Goal: Task Accomplishment & Management: Use online tool/utility

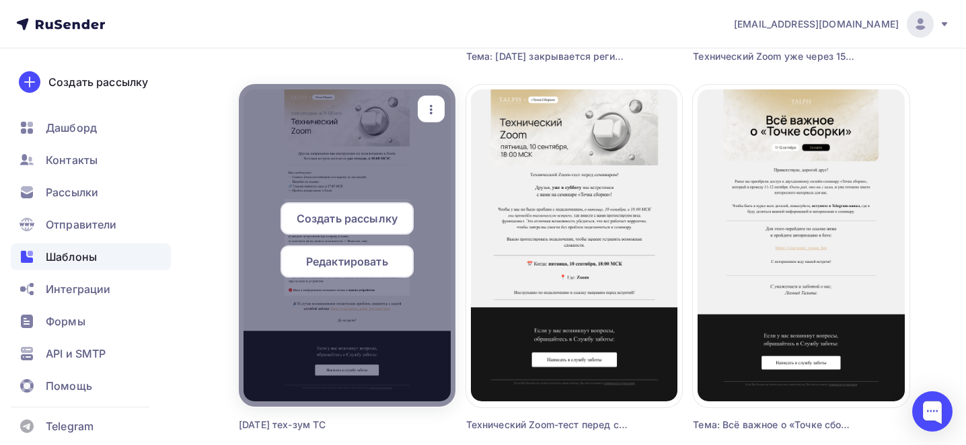
scroll to position [462, 0]
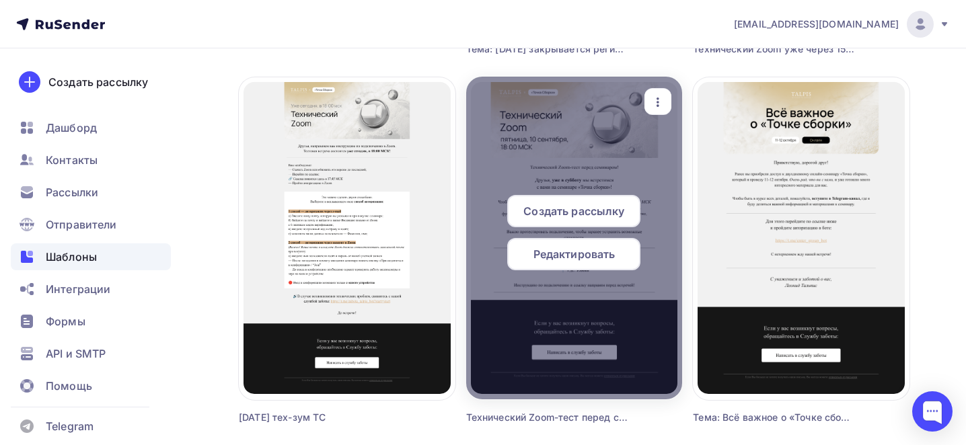
click at [655, 106] on icon "button" at bounding box center [658, 102] width 16 height 16
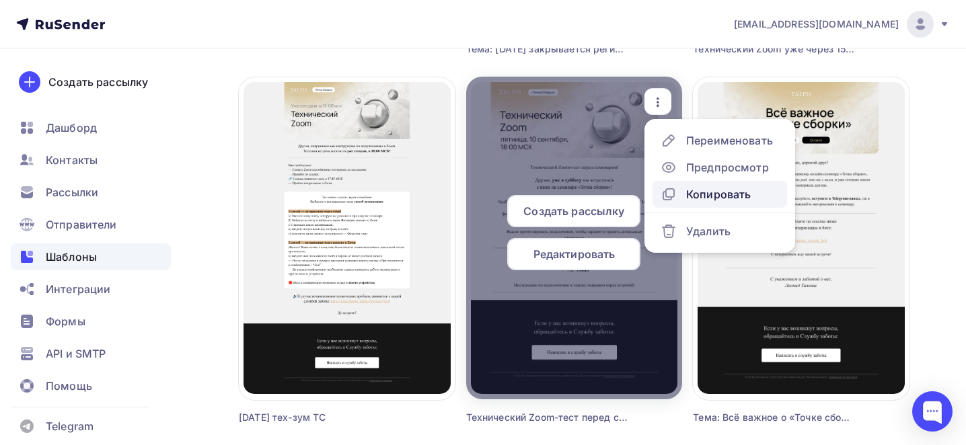
click at [693, 198] on div "Копировать" at bounding box center [718, 194] width 65 height 16
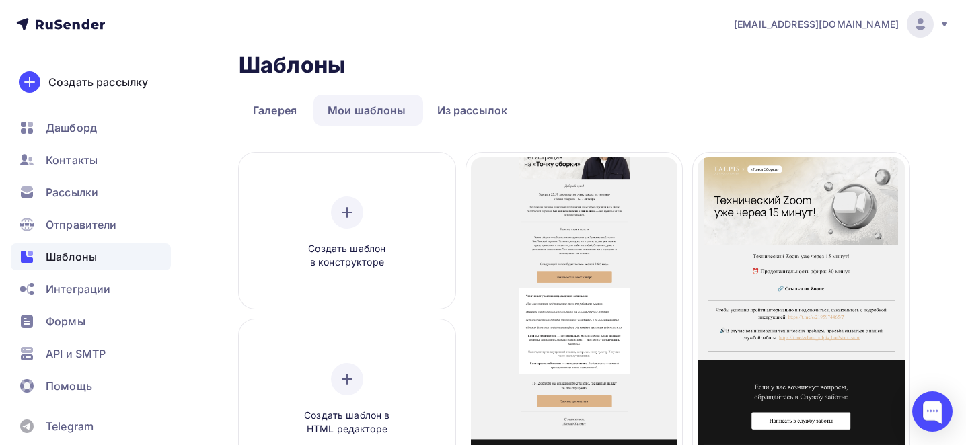
scroll to position [103, 0]
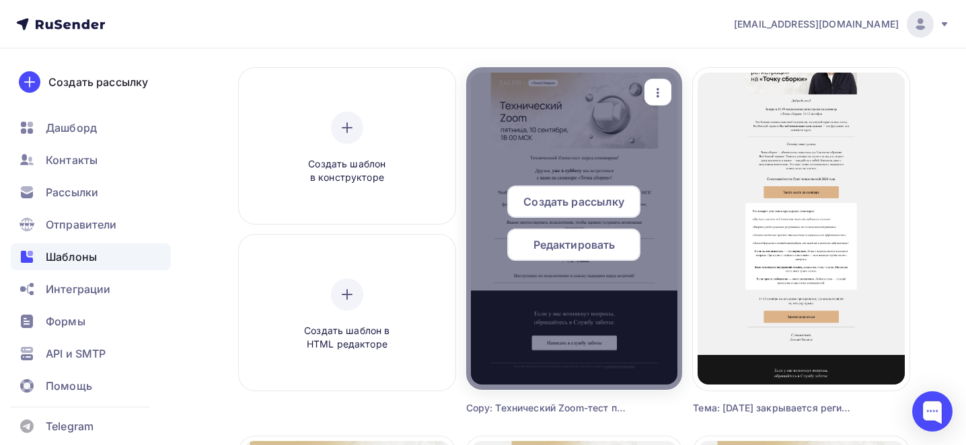
click at [666, 89] on div "button" at bounding box center [658, 92] width 27 height 26
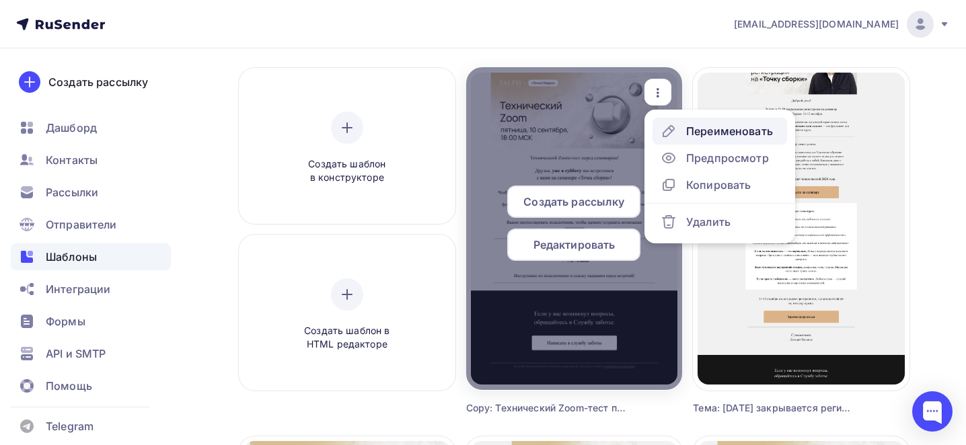
click at [696, 126] on div "Переименовать" at bounding box center [729, 131] width 87 height 16
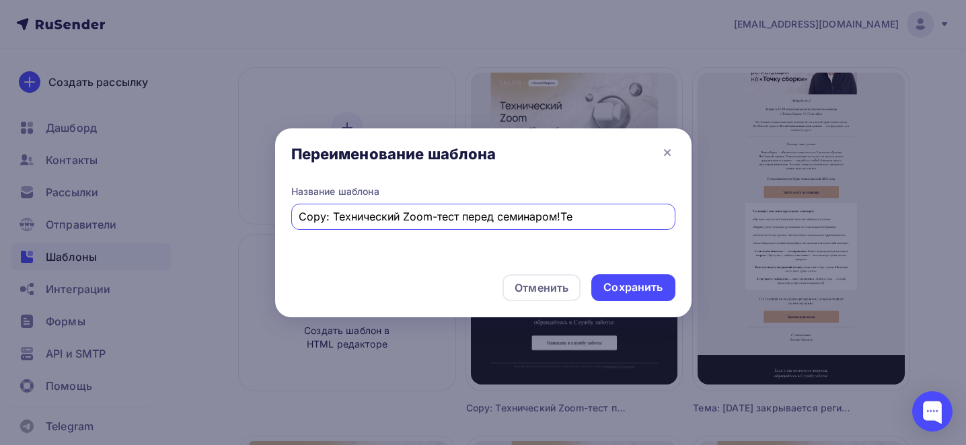
click at [515, 212] on input "Copy: Технический Zoom-тест перед семинаром!Те" at bounding box center [483, 217] width 369 height 16
click at [515, 213] on input "Copy: Технический Zoom-тест перед семинаром!Те" at bounding box center [483, 217] width 369 height 16
type input "Тех зум за 2 часа"
click at [659, 278] on div "Сохранить" at bounding box center [633, 288] width 83 height 27
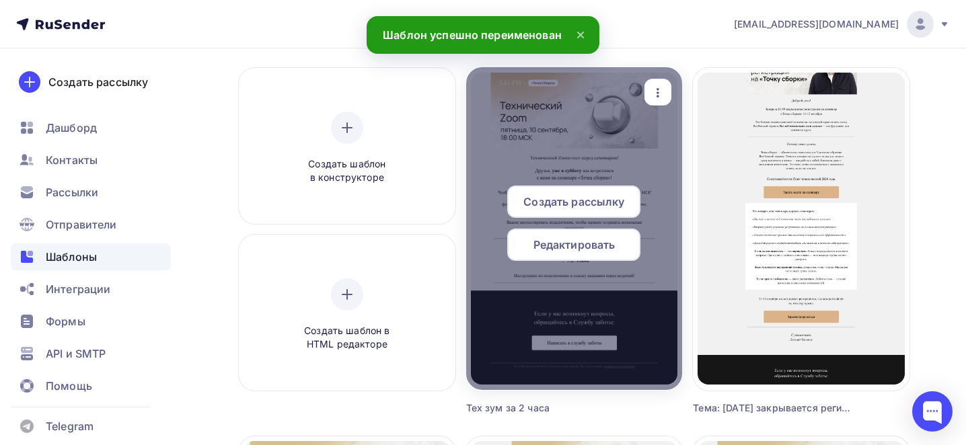
click at [575, 235] on div "Редактировать" at bounding box center [573, 245] width 133 height 32
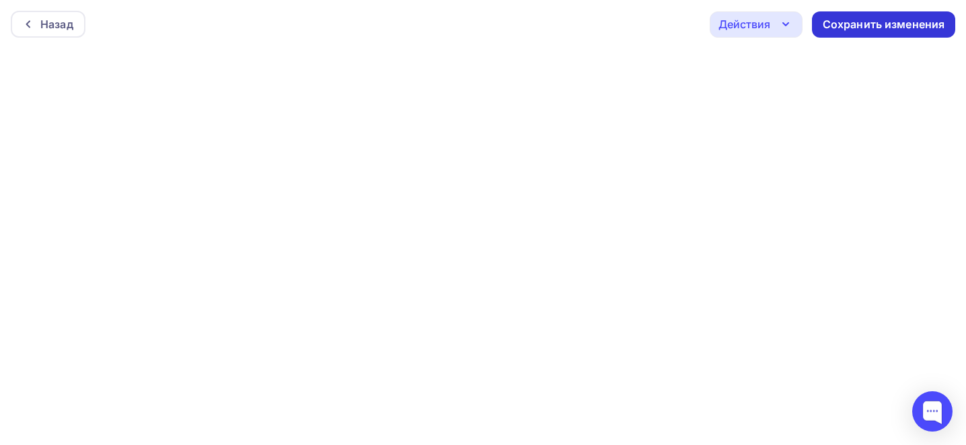
click at [872, 32] on div "Сохранить изменения" at bounding box center [883, 24] width 143 height 26
